Goal: Transaction & Acquisition: Purchase product/service

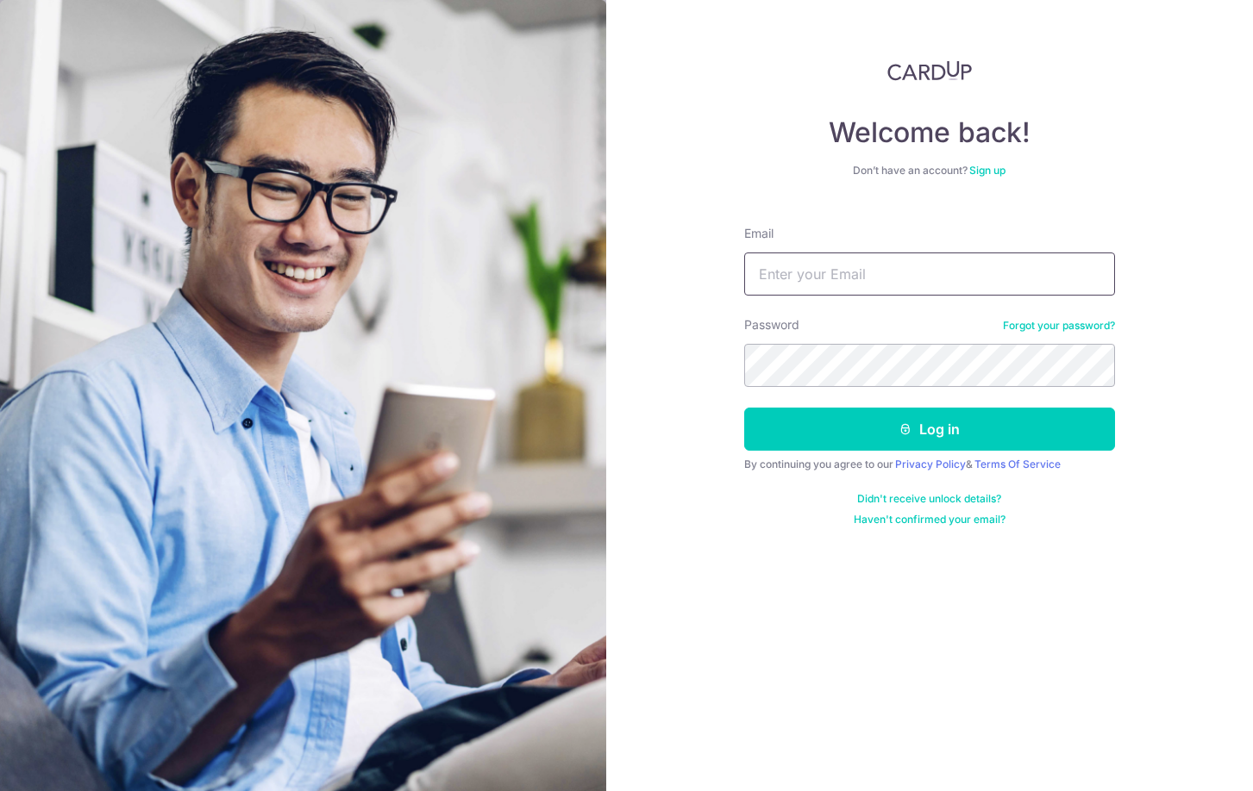
click at [865, 272] on input "Email" at bounding box center [929, 274] width 371 height 43
type input "[EMAIL_ADDRESS][DOMAIN_NAME]"
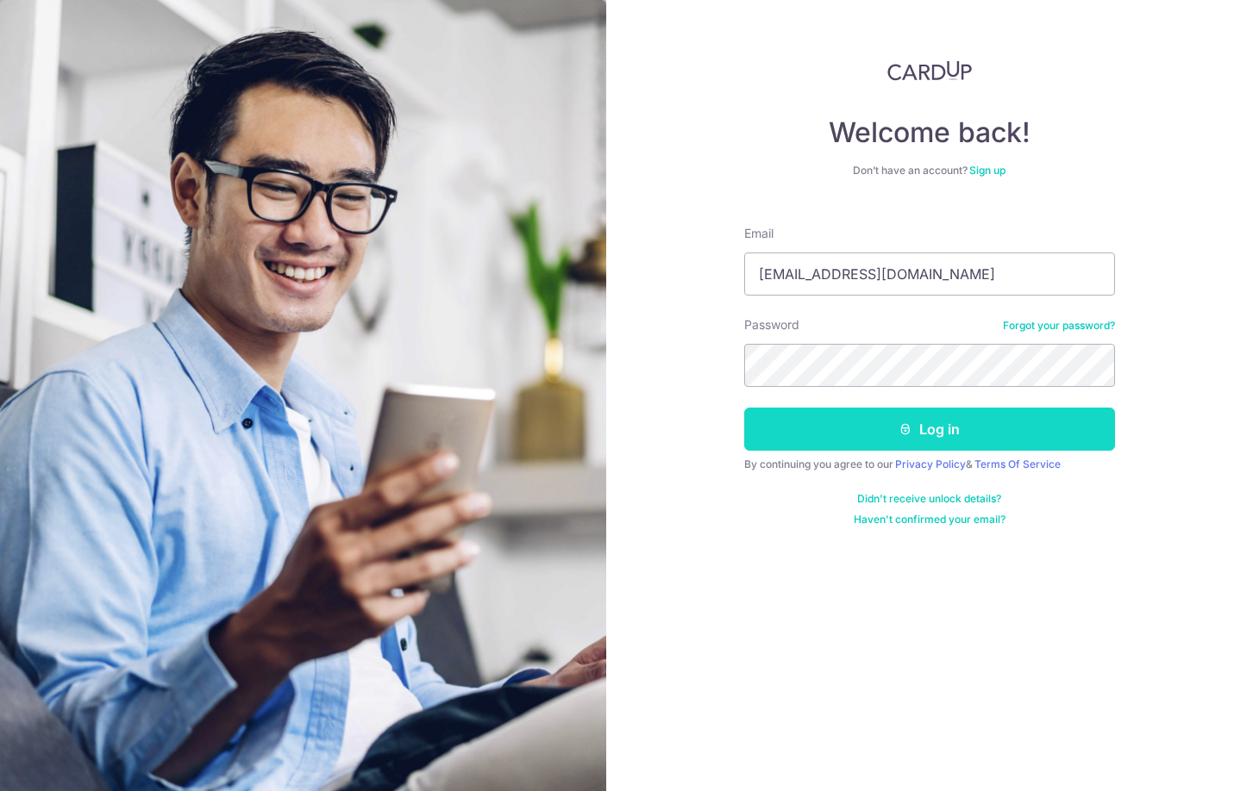
click at [880, 428] on button "Log in" at bounding box center [929, 429] width 371 height 43
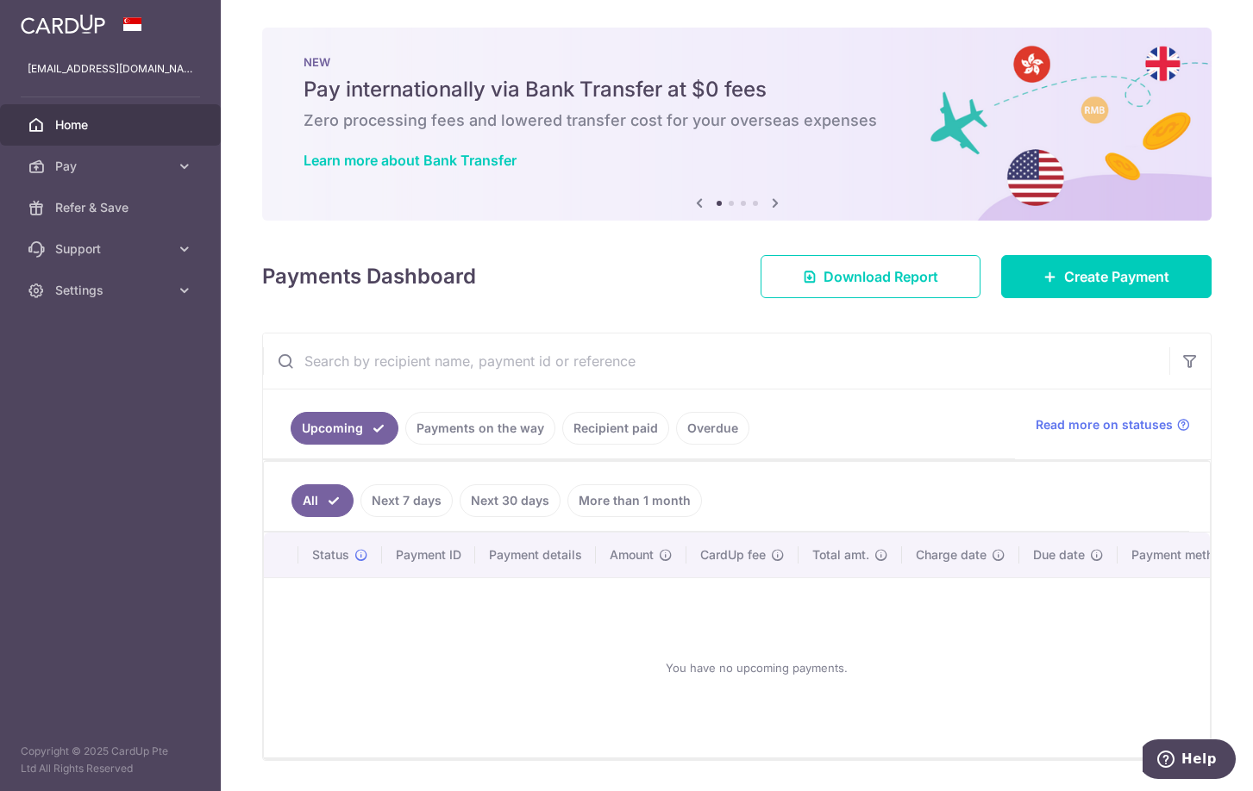
click at [603, 426] on link "Recipient paid" at bounding box center [615, 428] width 107 height 33
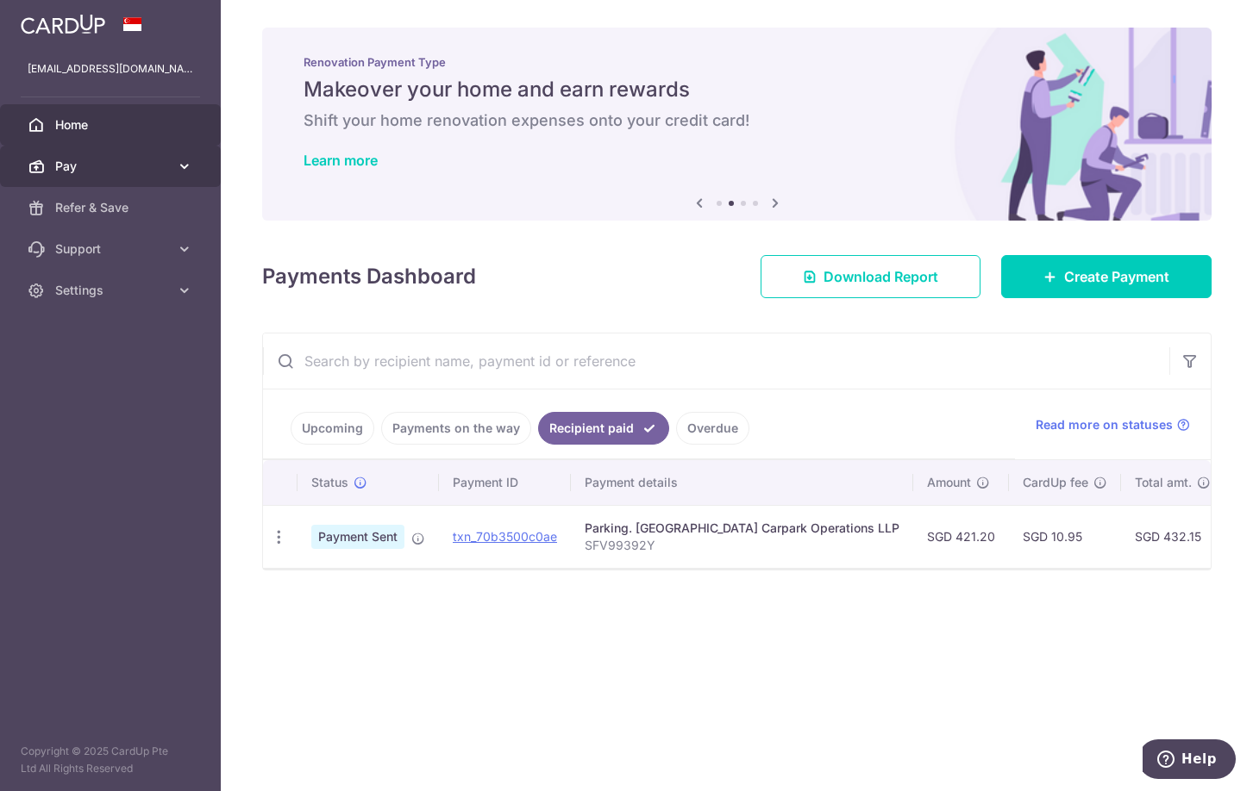
click at [181, 160] on icon at bounding box center [184, 166] width 17 height 17
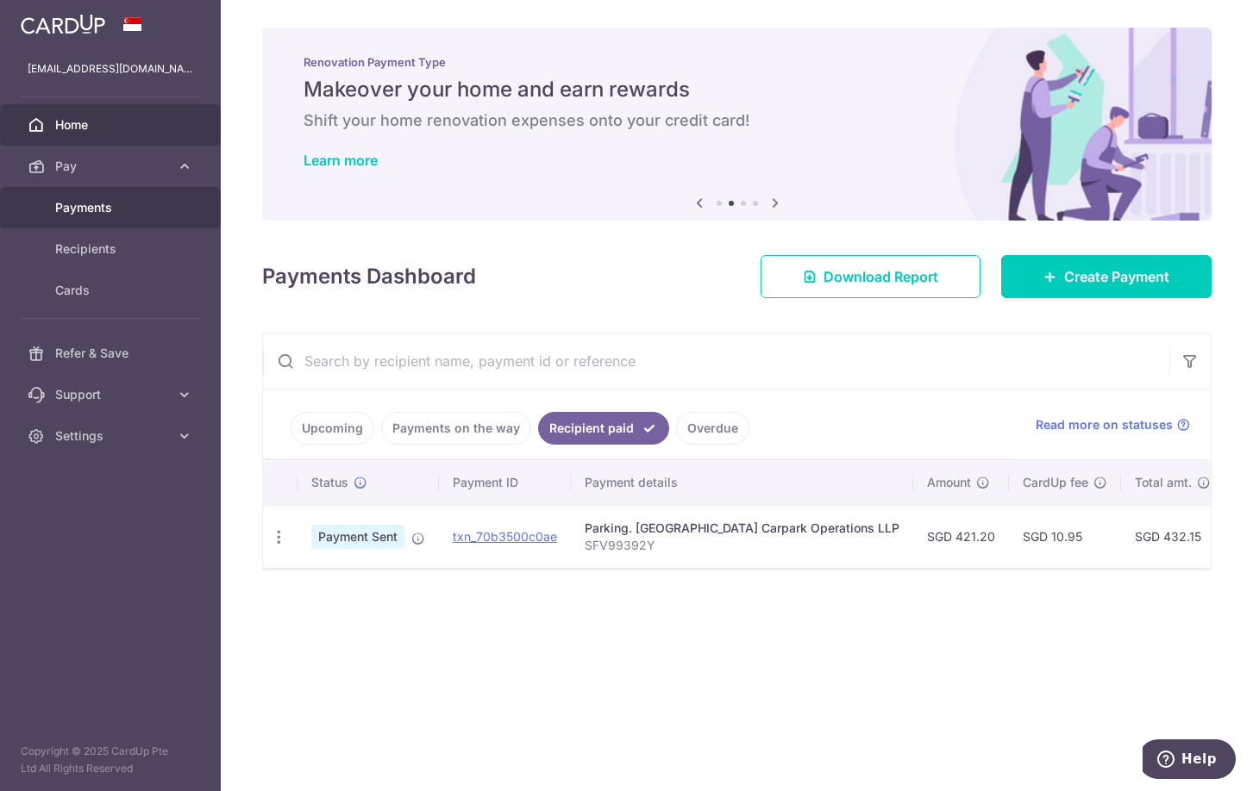
click at [97, 210] on span "Payments" at bounding box center [112, 207] width 114 height 17
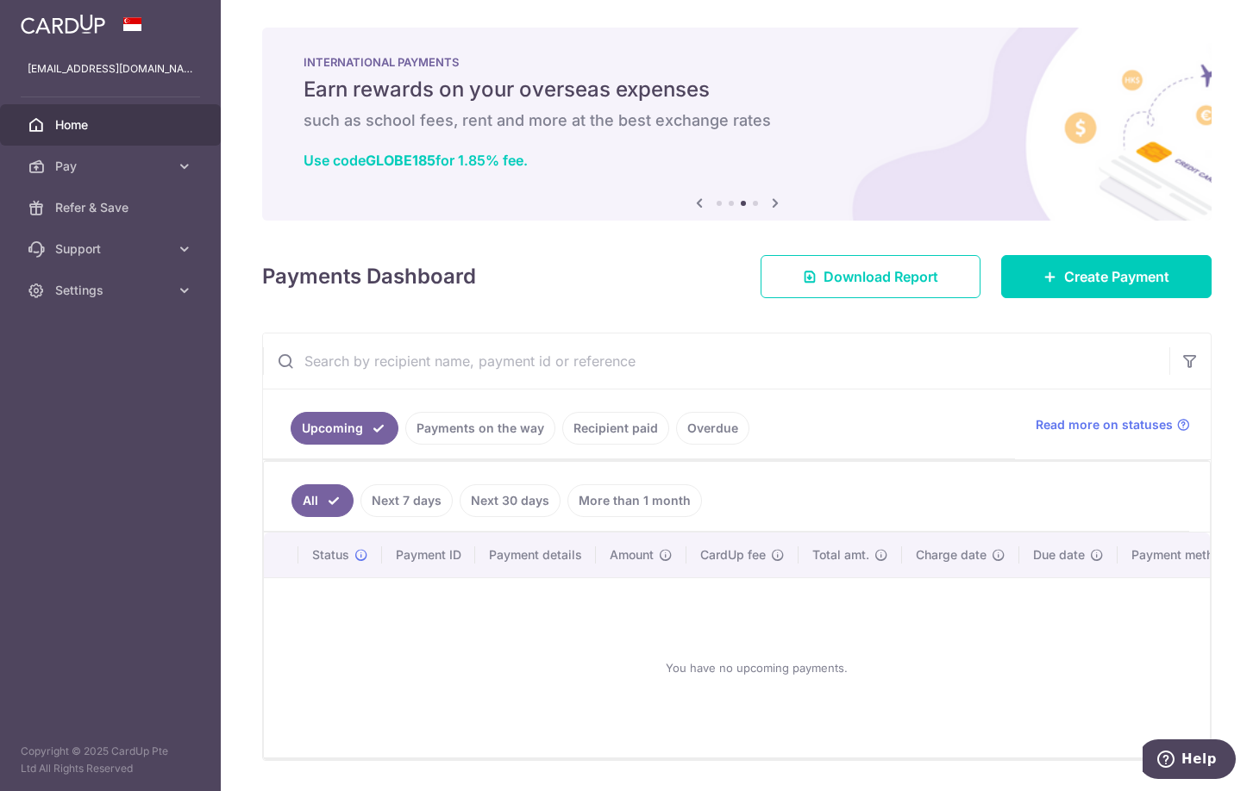
click at [626, 425] on link "Recipient paid" at bounding box center [615, 428] width 107 height 33
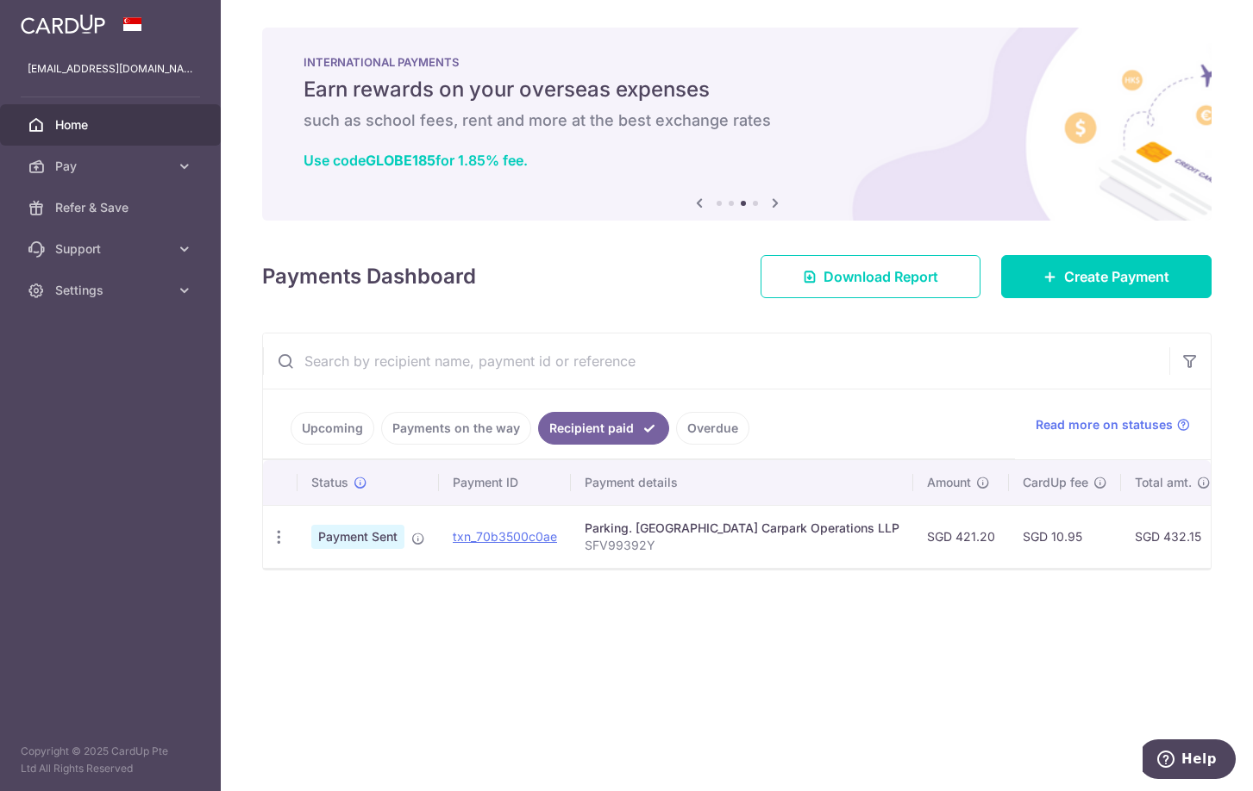
click at [716, 425] on link "Overdue" at bounding box center [712, 428] width 73 height 33
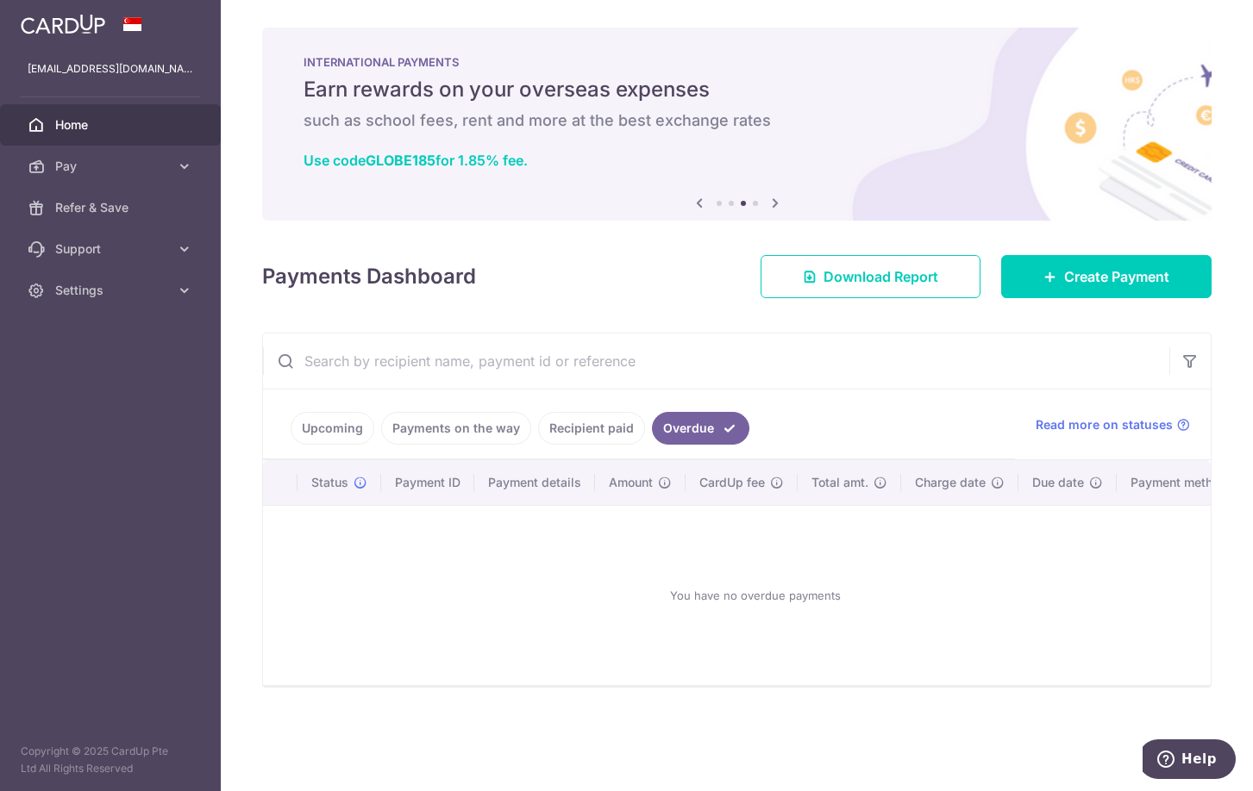
click at [599, 424] on link "Recipient paid" at bounding box center [591, 428] width 107 height 33
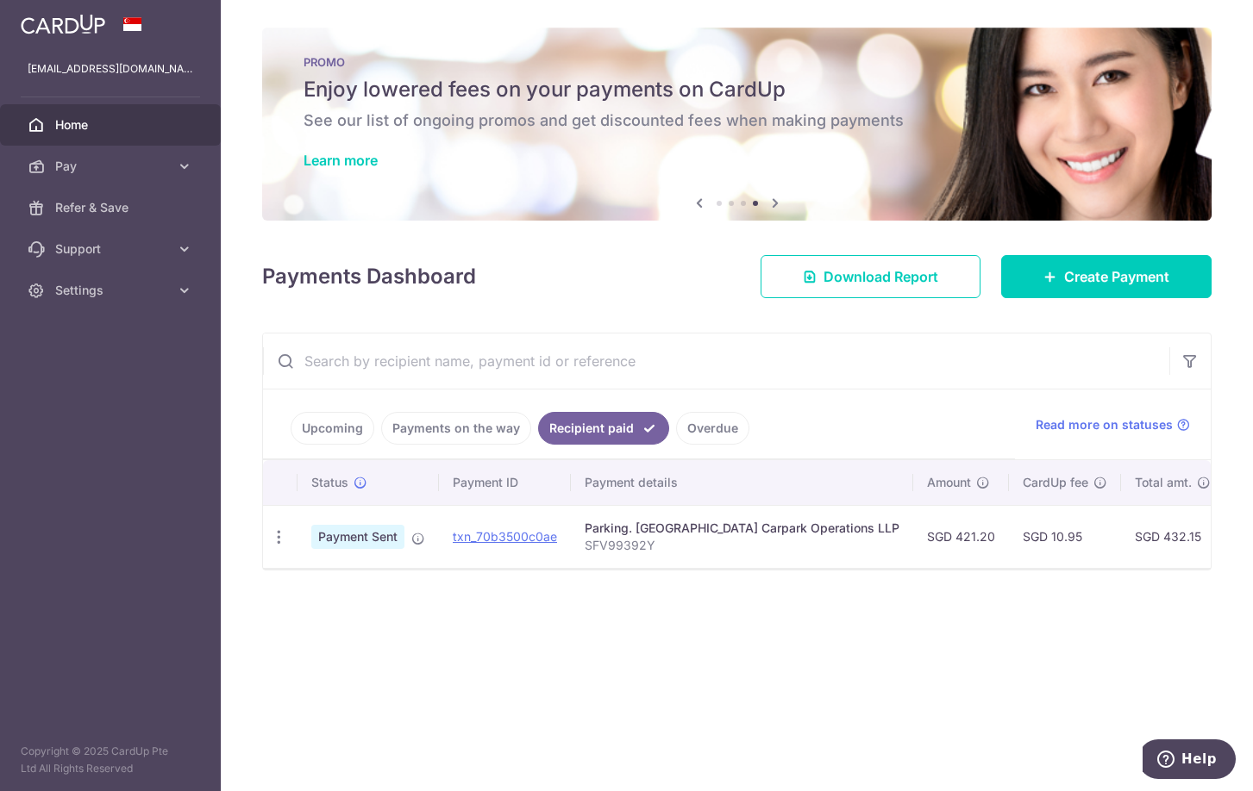
click at [317, 431] on link "Upcoming" at bounding box center [333, 428] width 84 height 33
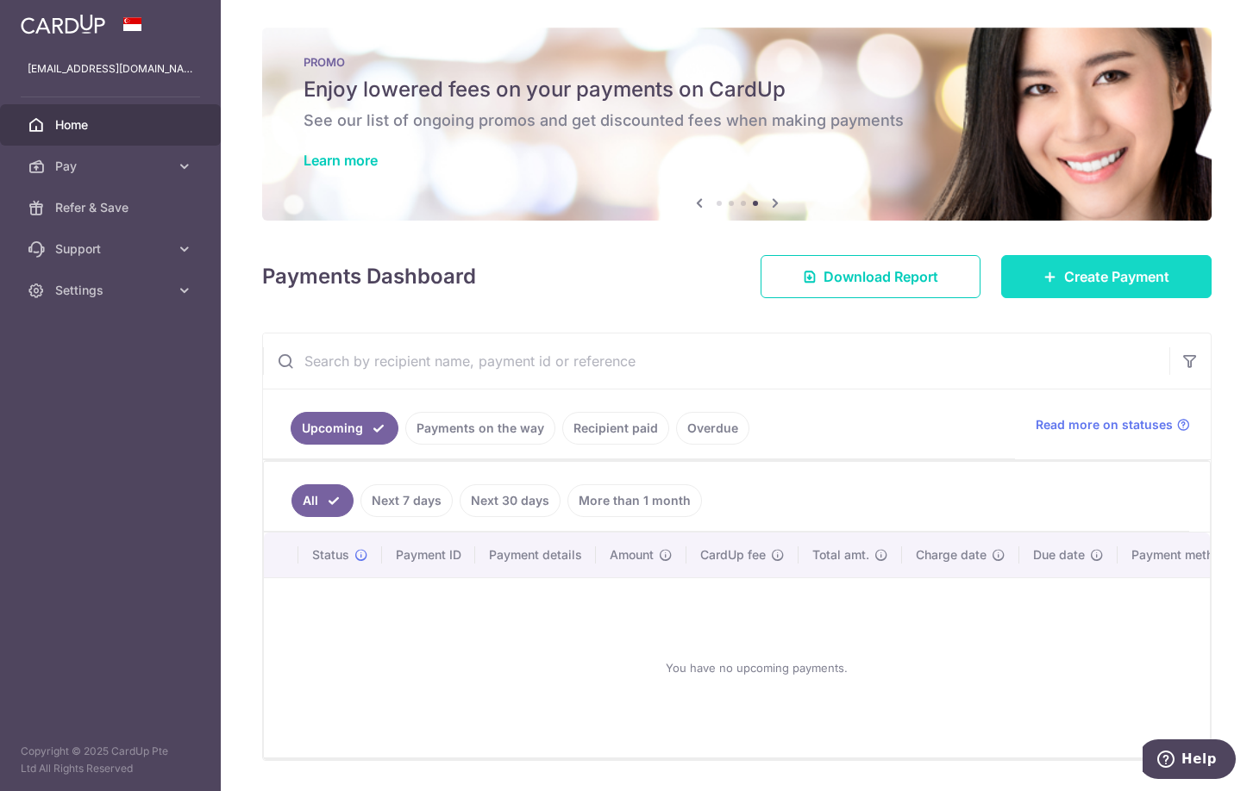
click at [1097, 280] on span "Create Payment" at bounding box center [1116, 276] width 105 height 21
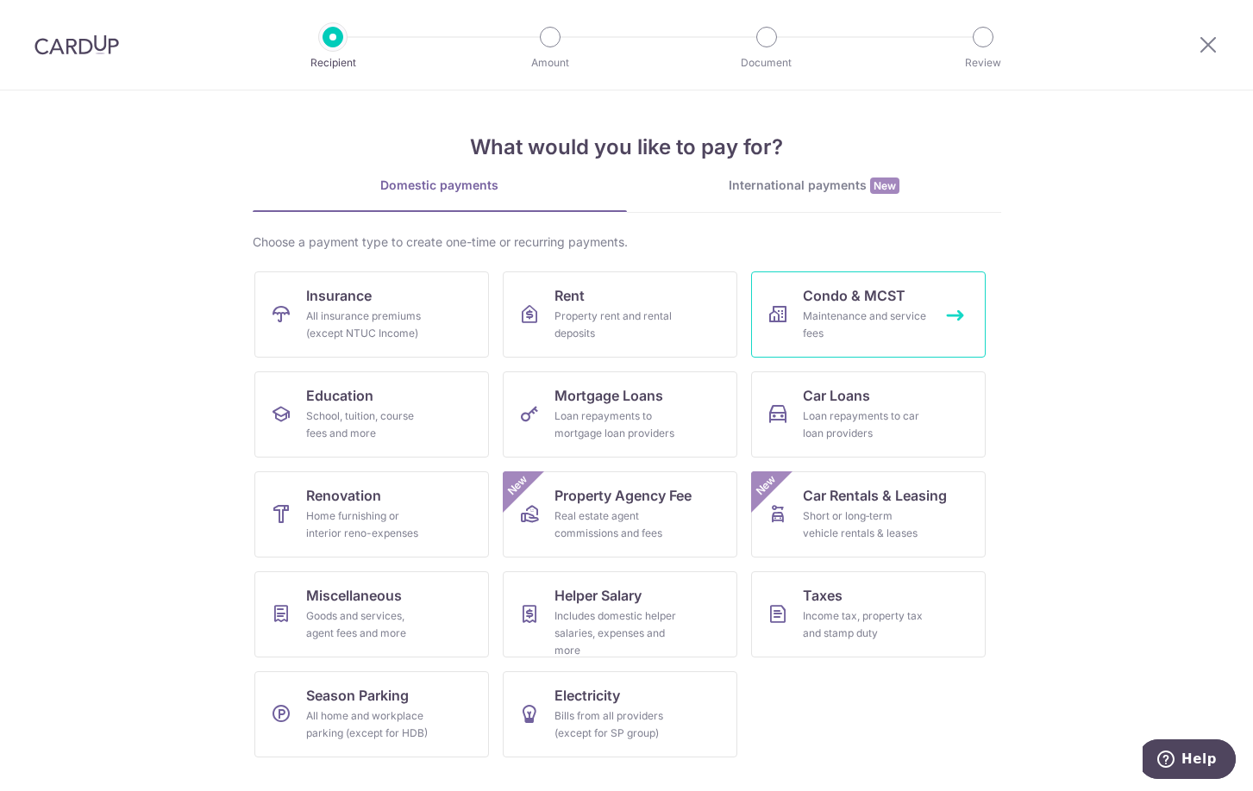
click at [855, 302] on span "Condo & MCST" at bounding box center [854, 295] width 103 height 21
click at [1194, 411] on section "What would you like to pay for? Domestic payments International payments New Ch…" at bounding box center [626, 441] width 1253 height 701
click at [61, 52] on img at bounding box center [76, 44] width 84 height 21
